Goal: Information Seeking & Learning: Learn about a topic

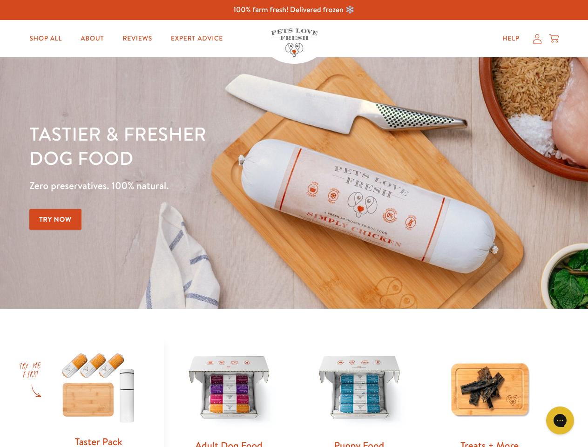
click at [294, 224] on div "Tastier & fresher dog food Zero preservatives. 100% natural. Try Now" at bounding box center [205, 183] width 353 height 123
click at [560, 420] on icon "Gorgias live chat" at bounding box center [560, 420] width 9 height 9
